Goal: Download file/media

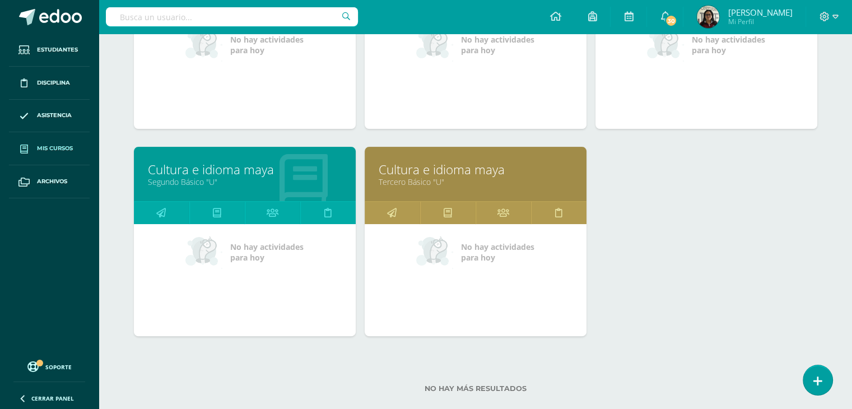
scroll to position [227, 0]
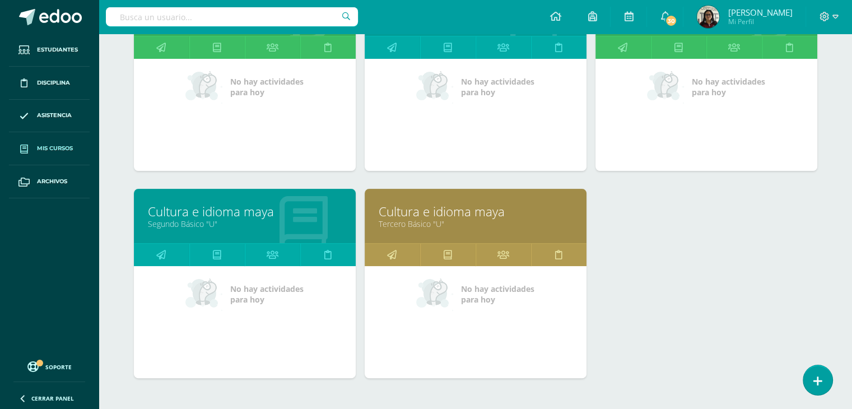
click at [221, 204] on link "Cultura e idioma maya" at bounding box center [245, 211] width 194 height 17
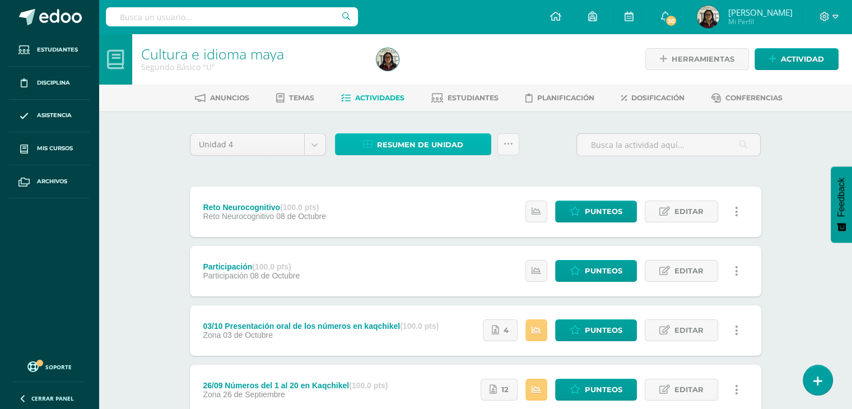
click at [387, 142] on span "Resumen de unidad" at bounding box center [420, 145] width 86 height 21
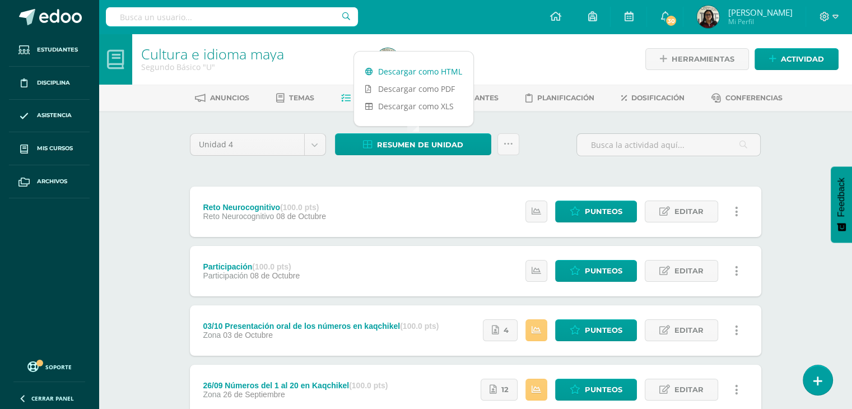
click at [418, 69] on link "Descargar como HTML" at bounding box center [413, 71] width 119 height 17
